Goal: Communication & Community: Answer question/provide support

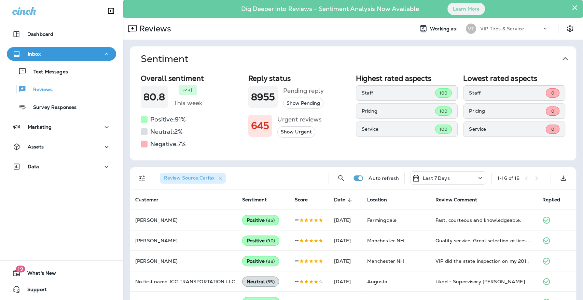
scroll to position [114, 0]
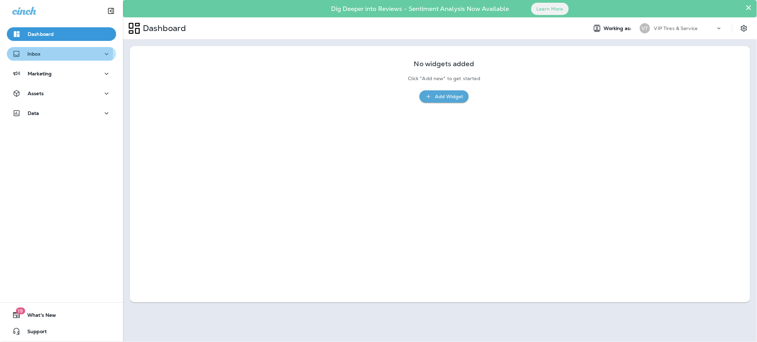
click at [46, 54] on div "Inbox" at bounding box center [61, 54] width 98 height 9
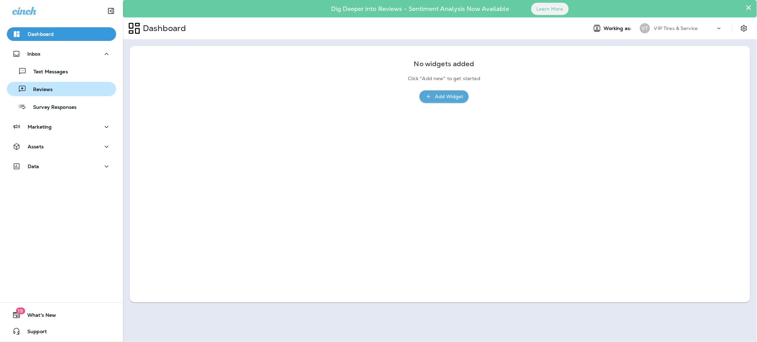
click at [54, 87] on div "Reviews" at bounding box center [62, 89] width 104 height 10
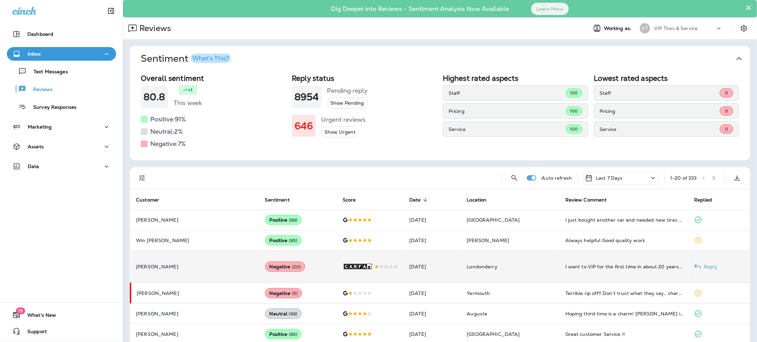
click at [198, 275] on td "Karen Pinkney" at bounding box center [194, 267] width 129 height 32
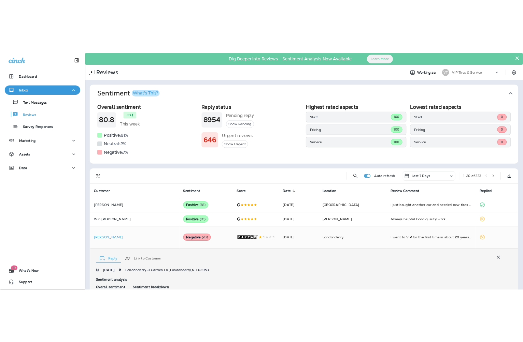
scroll to position [155, 0]
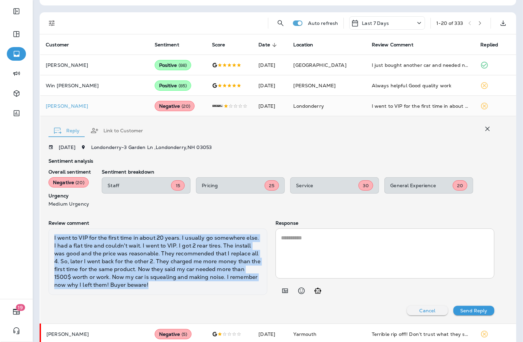
drag, startPoint x: 179, startPoint y: 284, endPoint x: 51, endPoint y: 240, distance: 135.1
click at [51, 240] on div "I went to VIP for the first time in about 20 years. I usually go somewhere else…" at bounding box center [157, 262] width 219 height 66
copy div "I went to VIP for the first time in about 20 years. I usually go somewhere else…"
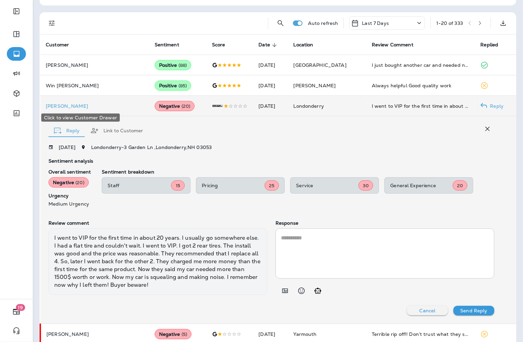
click at [70, 108] on p "Karen Pinkney" at bounding box center [95, 105] width 98 height 5
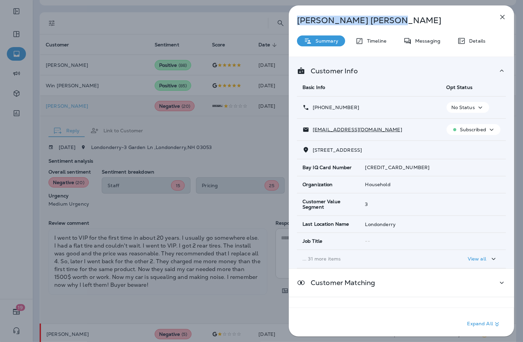
drag, startPoint x: 355, startPoint y: 23, endPoint x: 293, endPoint y: 19, distance: 62.9
click at [293, 19] on div "Karen Pinkney" at bounding box center [390, 21] width 203 height 10
copy p "Karen Pinkney"
drag, startPoint x: 368, startPoint y: 111, endPoint x: 319, endPoint y: 110, distance: 48.8
click at [319, 110] on div "+1 (603) 339-5440" at bounding box center [369, 107] width 133 height 7
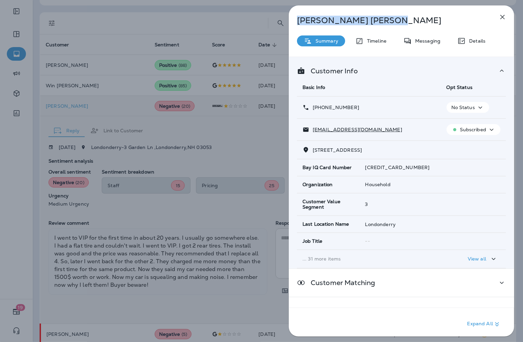
copy p "(603) 339-5440"
drag, startPoint x: 378, startPoint y: 130, endPoint x: 313, endPoint y: 129, distance: 64.5
click at [313, 129] on div "kpinkney97@msn.com" at bounding box center [369, 129] width 133 height 7
copy p "kpinkney97@msn.com"
click at [256, 221] on div "Karen Pinkney Summary Timeline Messaging Details Customer Info Basic Info Opt S…" at bounding box center [261, 171] width 523 height 342
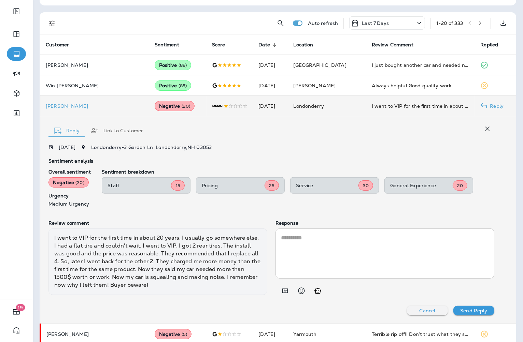
click at [302, 239] on textarea at bounding box center [385, 253] width 208 height 39
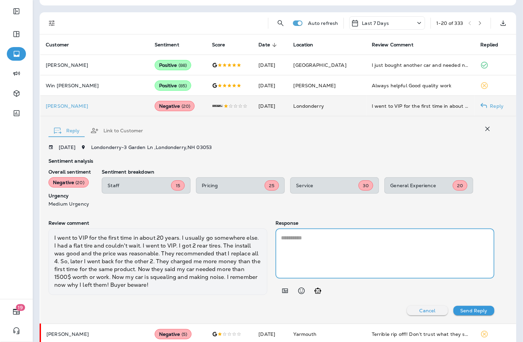
click at [285, 288] on icon "Add in a premade template" at bounding box center [285, 291] width 8 height 8
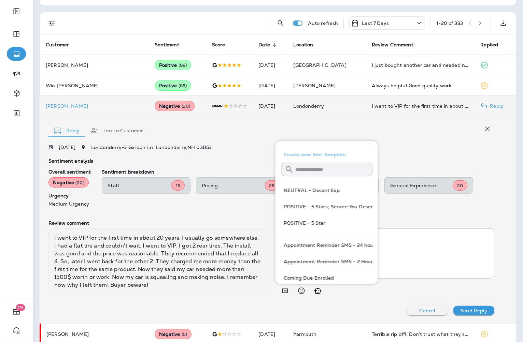
click at [333, 166] on input "text" at bounding box center [333, 169] width 77 height 18
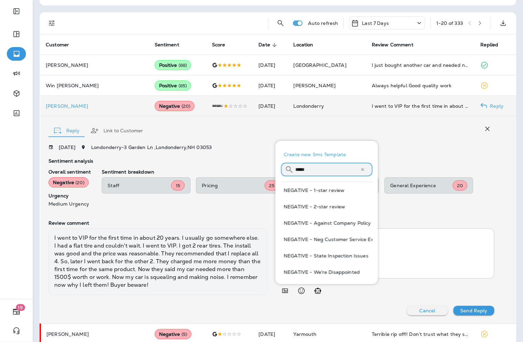
type input "*****"
click at [337, 190] on button "NEGATIVE - 1-star review" at bounding box center [327, 190] width 92 height 16
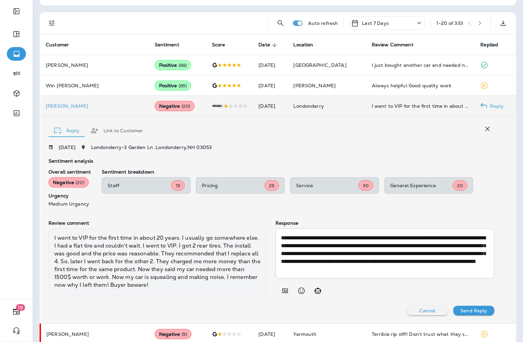
scroll to position [8, 0]
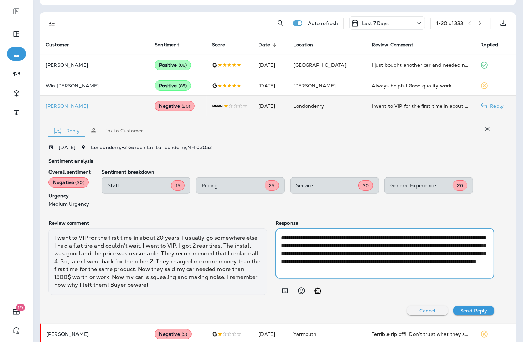
drag, startPoint x: 302, startPoint y: 261, endPoint x: 275, endPoint y: 262, distance: 27.0
click at [276, 262] on div "**********" at bounding box center [385, 254] width 219 height 50
click at [367, 262] on textarea "**********" at bounding box center [383, 253] width 205 height 39
drag, startPoint x: 419, startPoint y: 261, endPoint x: 369, endPoint y: 262, distance: 49.5
click at [369, 262] on textarea "**********" at bounding box center [383, 253] width 205 height 39
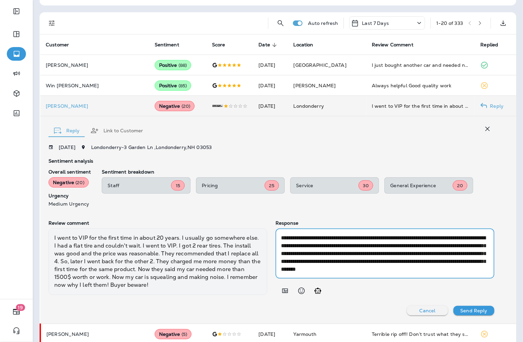
click at [316, 254] on textarea "**********" at bounding box center [383, 253] width 205 height 39
drag, startPoint x: 366, startPoint y: 262, endPoint x: 278, endPoint y: 262, distance: 88.4
click at [281, 262] on textarea "**********" at bounding box center [383, 253] width 205 height 39
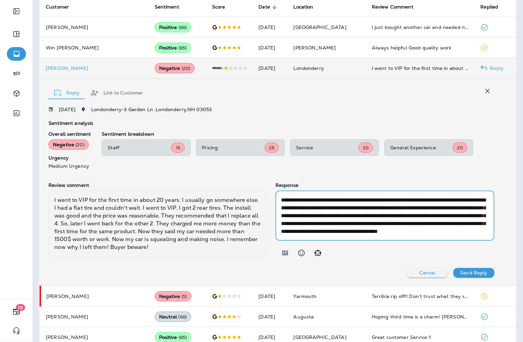
scroll to position [0, 0]
type textarea "**********"
click at [462, 272] on p "Send Reply" at bounding box center [473, 272] width 27 height 5
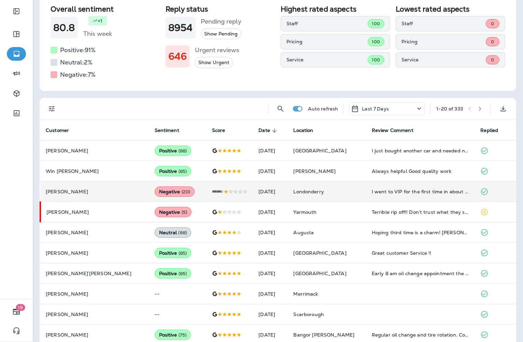
scroll to position [117, 0]
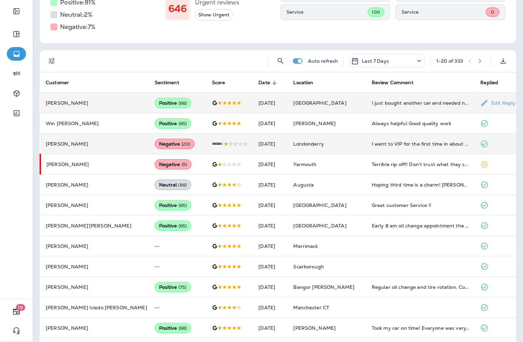
click at [107, 103] on p "Eric Spear" at bounding box center [95, 102] width 98 height 5
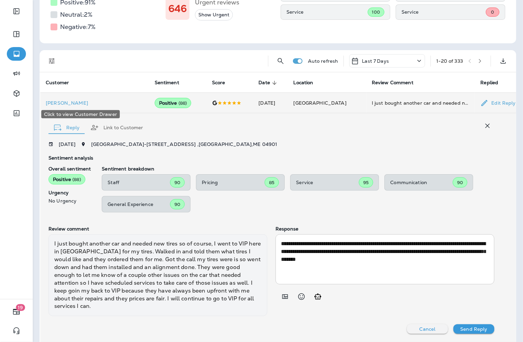
scroll to position [117, 0]
click at [403, 261] on textarea "**********" at bounding box center [383, 259] width 205 height 39
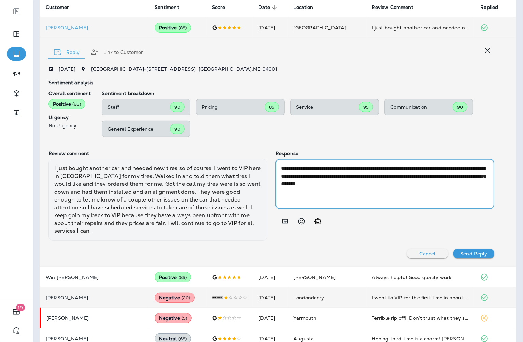
scroll to position [193, 0]
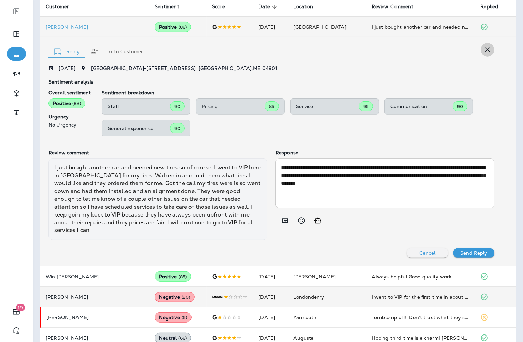
click at [483, 49] on icon "button" at bounding box center [487, 50] width 8 height 8
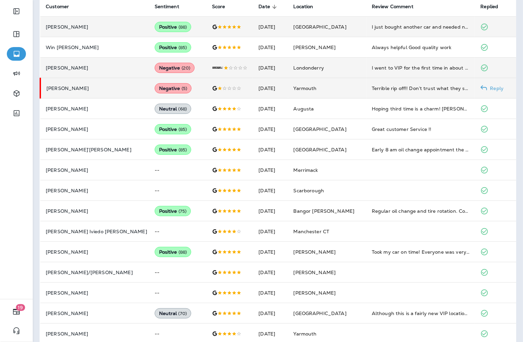
click at [93, 86] on p "Patricia Cole-Patterson" at bounding box center [94, 88] width 97 height 5
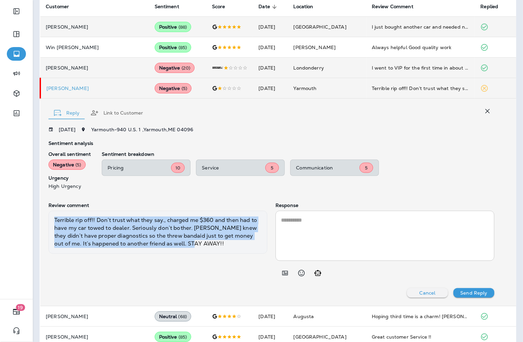
drag, startPoint x: 212, startPoint y: 241, endPoint x: 54, endPoint y: 218, distance: 159.8
click at [54, 218] on div "Terrible rip off!! Don’t trust what they say., charged me $360 and then had to …" at bounding box center [157, 232] width 219 height 43
copy div "Terrible rip off!! Don’t trust what they say., charged me $360 and then had to …"
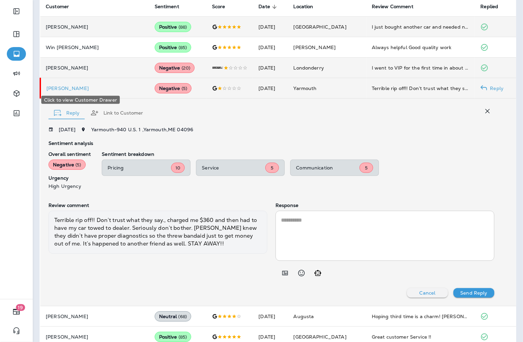
click at [92, 86] on p "Patricia Cole-Patterson" at bounding box center [94, 88] width 97 height 5
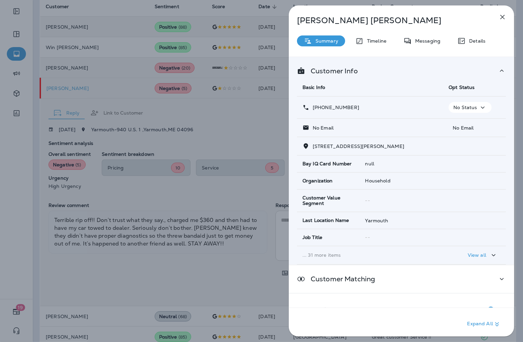
drag, startPoint x: 339, startPoint y: 22, endPoint x: 292, endPoint y: 23, distance: 46.4
click at [292, 23] on div "Patricia Cole-Patterson" at bounding box center [390, 21] width 203 height 10
copy p "Patricia Cole-Patterson"
click at [357, 145] on span "14 CAMPBELL PARK SOMERVILLE, MA 02144" at bounding box center [359, 146] width 92 height 6
drag, startPoint x: 361, startPoint y: 145, endPoint x: 307, endPoint y: 144, distance: 54.3
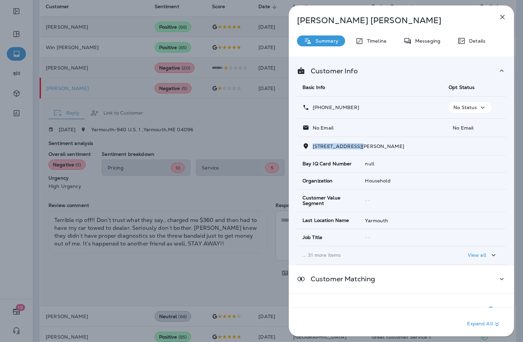
click at [307, 144] on div "14 CAMPBELL PARK SOMERVILLE, MA 02144" at bounding box center [402, 146] width 198 height 7
copy span "14 CAMPBELL PARK"
drag, startPoint x: 361, startPoint y: 110, endPoint x: 319, endPoint y: 109, distance: 42.3
click at [319, 109] on div "+1 (410) 900-6696" at bounding box center [370, 107] width 135 height 7
copy p "(410) 900-6696"
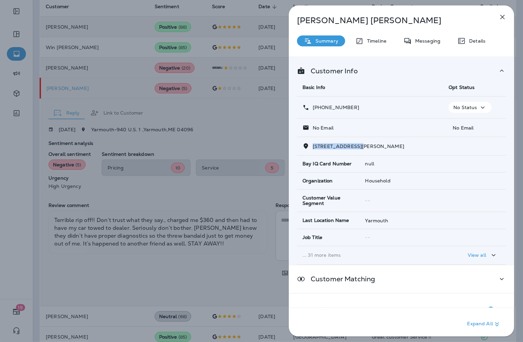
click at [247, 106] on div "Patricia Cole-Patterson Summary Timeline Messaging Details Customer Info Basic …" at bounding box center [261, 171] width 523 height 342
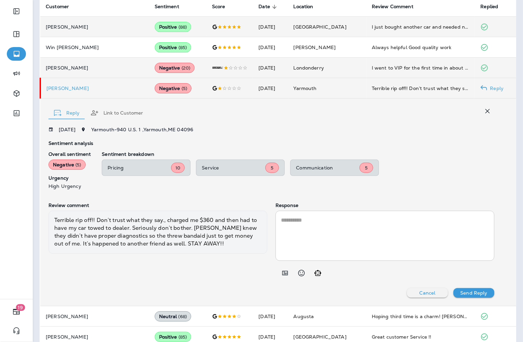
click at [282, 270] on icon "Add in a premade template" at bounding box center [285, 273] width 8 height 8
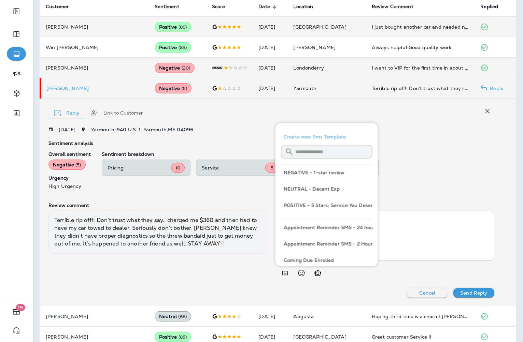
click at [306, 172] on button "NEGATIVE - 1-star review" at bounding box center [327, 173] width 92 height 16
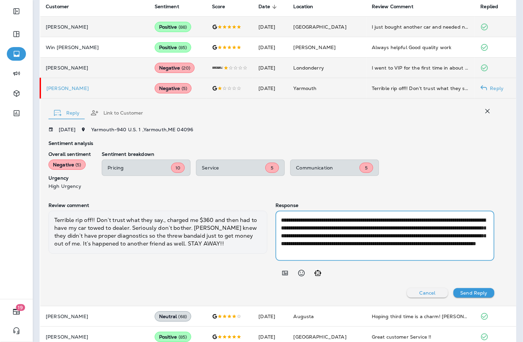
scroll to position [8, 0]
drag, startPoint x: 302, startPoint y: 252, endPoint x: 291, endPoint y: 242, distance: 14.7
click at [281, 249] on textarea "**********" at bounding box center [383, 235] width 205 height 39
click at [298, 239] on textarea "**********" at bounding box center [383, 235] width 205 height 39
drag, startPoint x: 302, startPoint y: 245, endPoint x: 277, endPoint y: 243, distance: 24.6
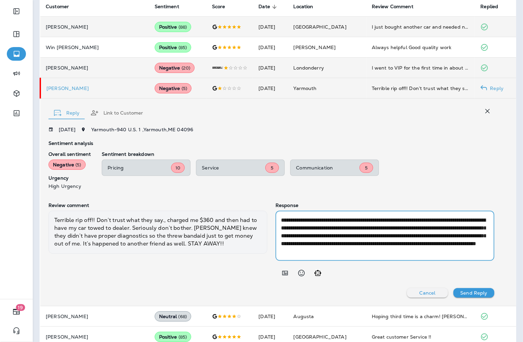
click at [281, 243] on textarea "**********" at bounding box center [383, 235] width 205 height 39
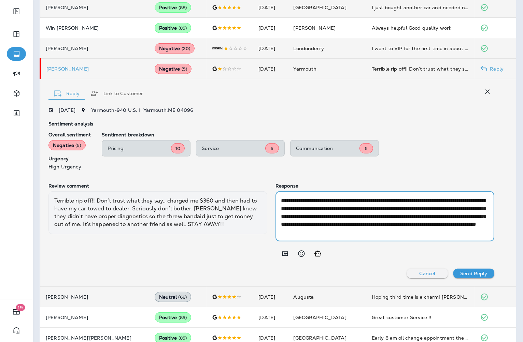
scroll to position [231, 0]
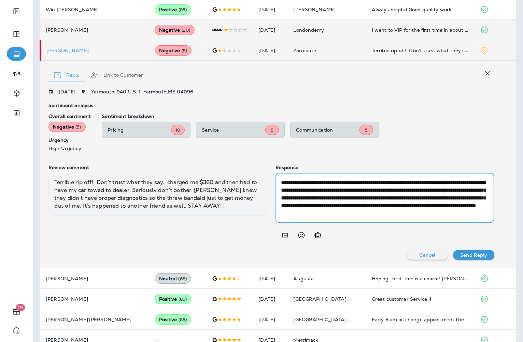
type textarea "**********"
click at [463, 257] on p "Send Reply" at bounding box center [473, 255] width 27 height 5
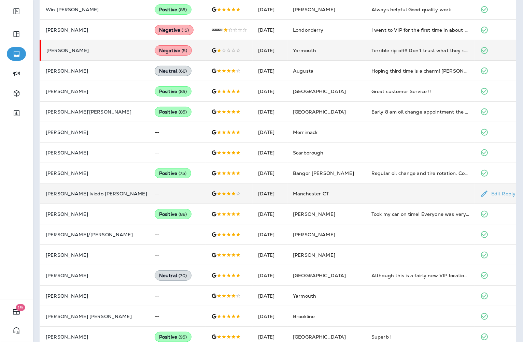
click at [207, 189] on td at bounding box center [229, 194] width 47 height 20
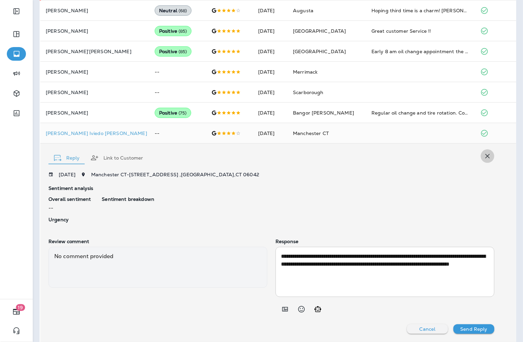
click at [483, 153] on icon "button" at bounding box center [487, 156] width 8 height 8
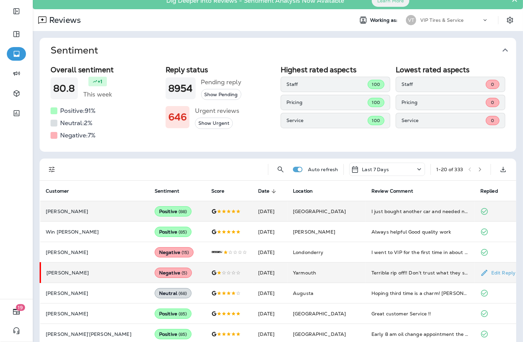
scroll to position [0, 0]
